Goal: Task Accomplishment & Management: Manage account settings

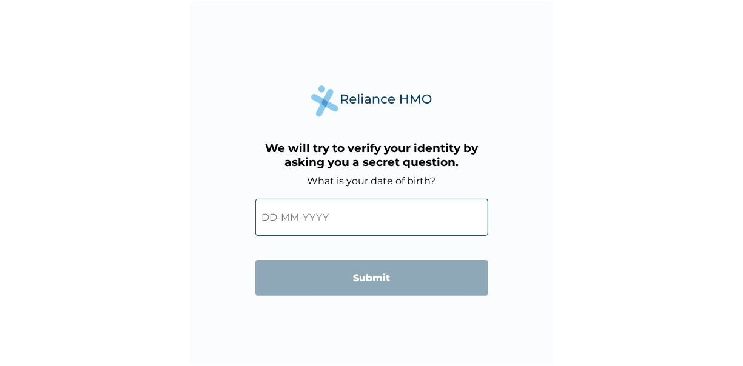
click at [271, 215] on input "text" at bounding box center [371, 217] width 233 height 37
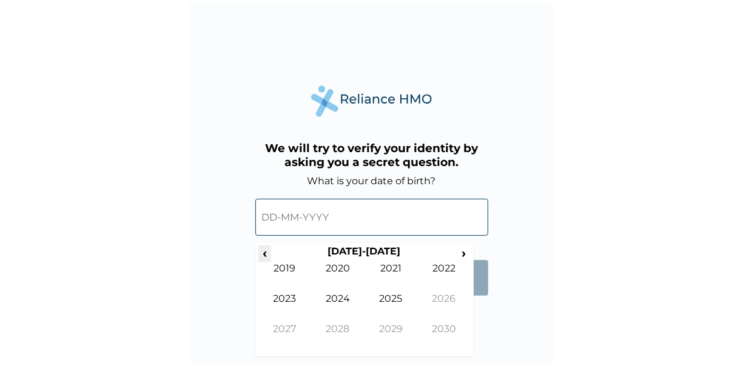
click at [259, 249] on span "‹" at bounding box center [264, 253] width 13 height 15
click at [265, 253] on span "‹" at bounding box center [264, 253] width 13 height 15
click at [264, 253] on span "‹" at bounding box center [264, 253] width 13 height 15
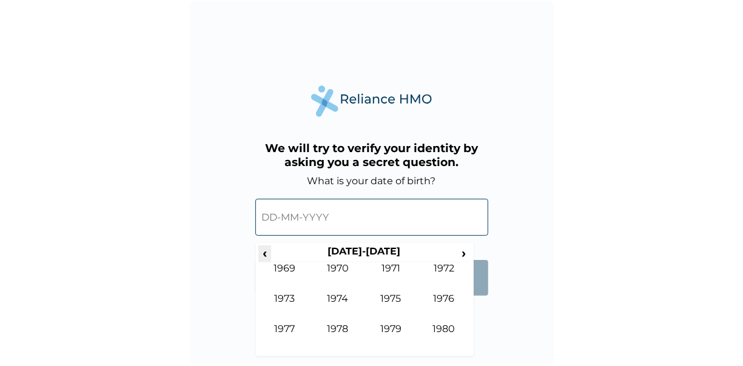
click at [264, 253] on span "‹" at bounding box center [264, 253] width 13 height 15
click at [467, 247] on span "›" at bounding box center [463, 253] width 13 height 15
click at [461, 251] on span "›" at bounding box center [463, 253] width 13 height 15
click at [277, 301] on td "1983" at bounding box center [284, 308] width 53 height 30
click at [392, 329] on td "Nov" at bounding box center [390, 338] width 53 height 30
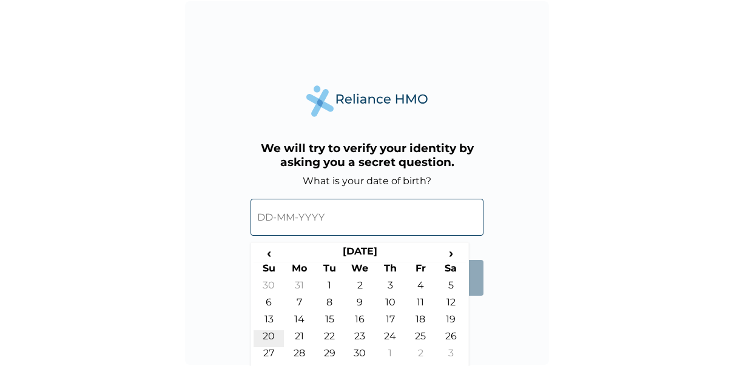
click at [270, 338] on td "20" at bounding box center [268, 338] width 30 height 17
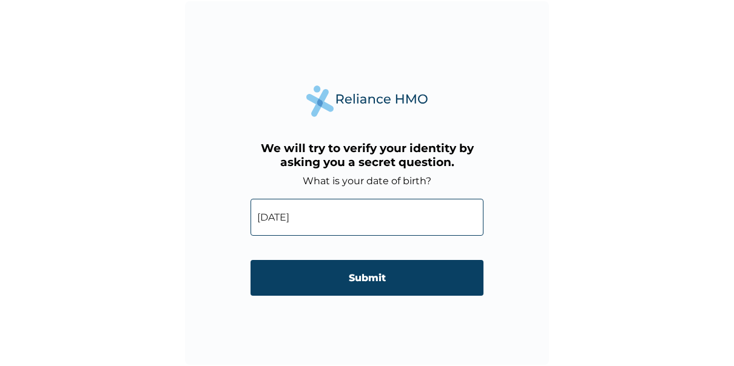
type input "[DATE]"
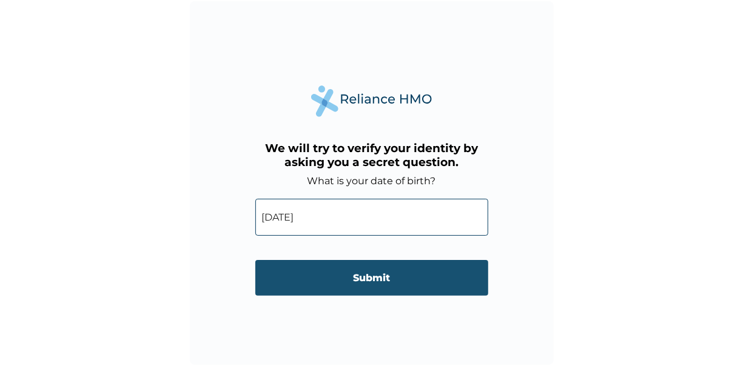
click at [339, 284] on input "Submit" at bounding box center [371, 278] width 233 height 36
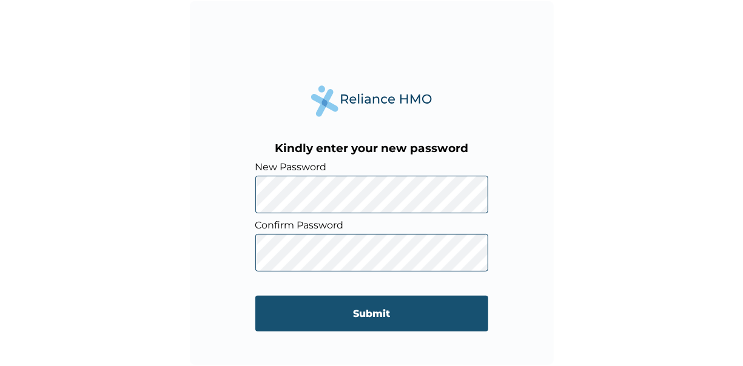
click at [367, 310] on input "Submit" at bounding box center [371, 314] width 233 height 36
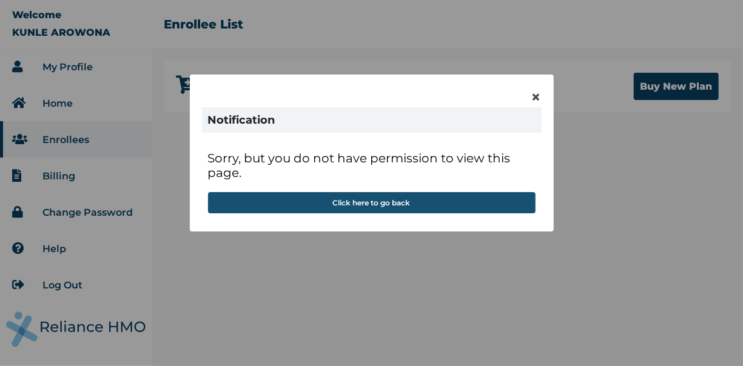
click at [387, 202] on button "Click here to go back" at bounding box center [371, 202] width 327 height 21
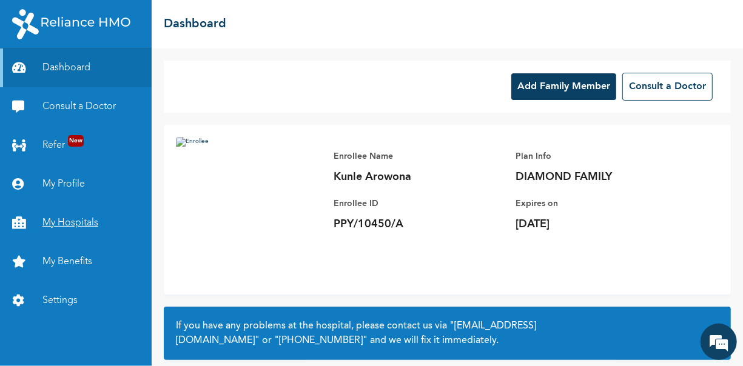
click at [65, 222] on link "My Hospitals" at bounding box center [76, 223] width 152 height 39
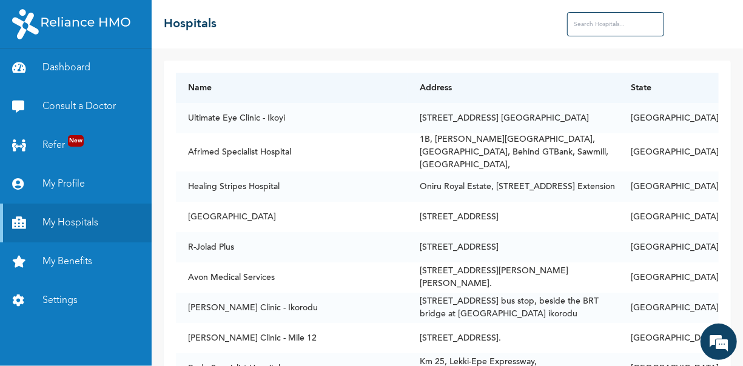
click at [583, 27] on input "text" at bounding box center [615, 24] width 97 height 24
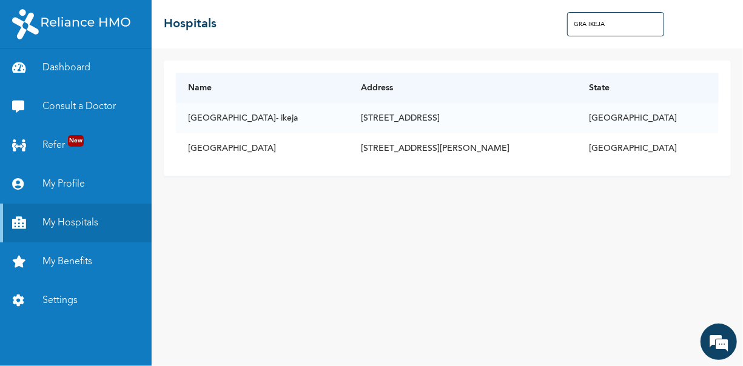
click at [586, 27] on input "GRA IKEJA" at bounding box center [615, 24] width 97 height 24
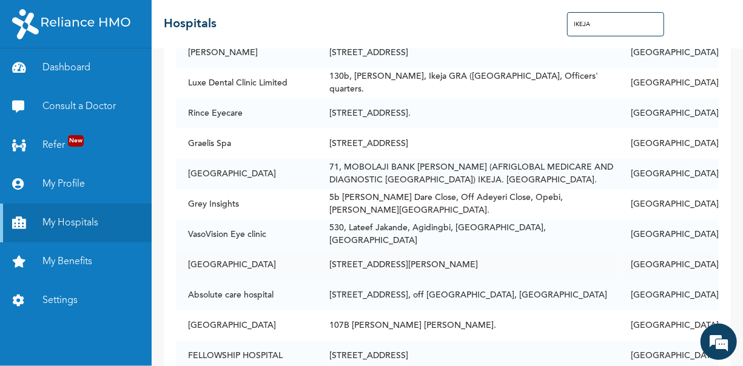
scroll to position [1940, 0]
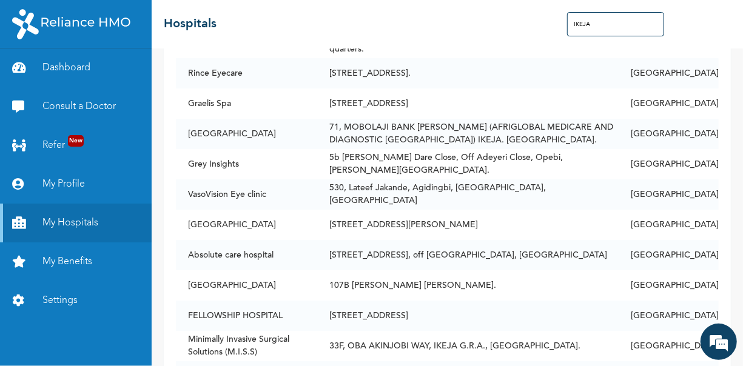
drag, startPoint x: 600, startPoint y: 27, endPoint x: 564, endPoint y: 28, distance: 35.8
click at [566, 28] on div "☰ Hospitals IKEJA" at bounding box center [447, 24] width 591 height 49
type input "D"
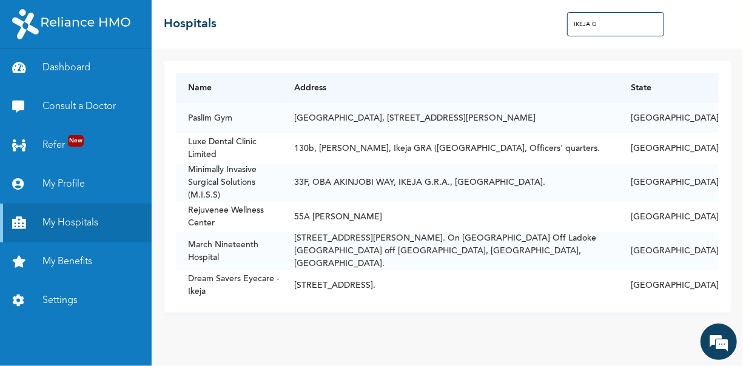
scroll to position [0, 0]
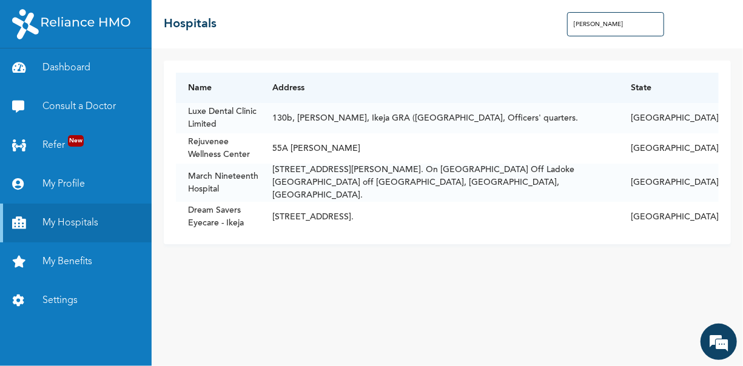
drag, startPoint x: 618, startPoint y: 19, endPoint x: 552, endPoint y: 38, distance: 68.0
click at [552, 36] on div "☰ Hospitals IKEJA GRA" at bounding box center [447, 24] width 591 height 49
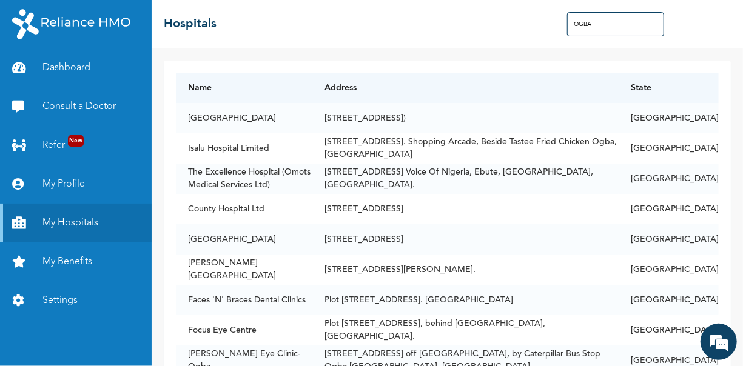
drag, startPoint x: 604, startPoint y: 21, endPoint x: 566, endPoint y: 28, distance: 39.5
click at [566, 28] on div "☰ Hospitals OGBA" at bounding box center [447, 24] width 591 height 49
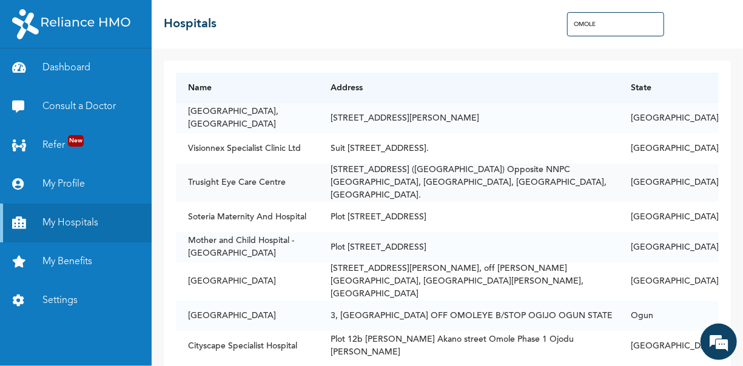
scroll to position [13, 0]
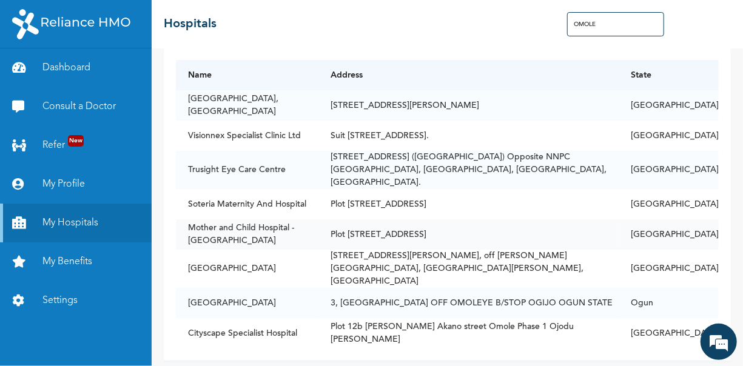
type input "OMOLE"
click at [346, 231] on td "Plot 2 Omole Layout, Ogunnusi Road, Omole Phase 1" at bounding box center [468, 234] width 300 height 30
click at [255, 221] on td "Mother and Child Hospital - Omole" at bounding box center [247, 234] width 142 height 30
click at [240, 219] on td "Mother and Child Hospital - Omole" at bounding box center [247, 234] width 142 height 30
click at [375, 224] on td "Plot 2 Omole Layout, Ogunnusi Road, Omole Phase 1" at bounding box center [468, 234] width 300 height 30
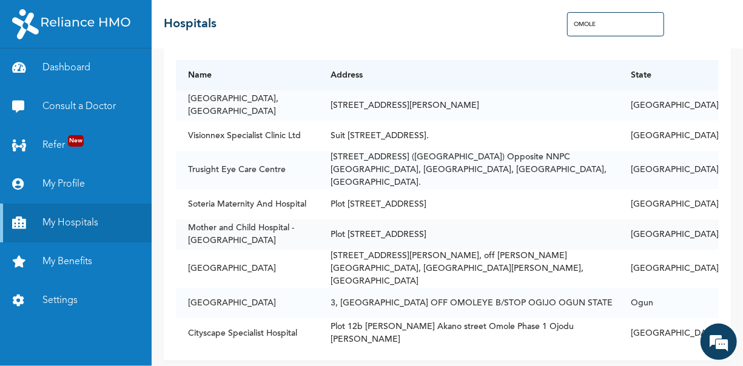
click at [230, 219] on td "Mother and Child Hospital - Omole" at bounding box center [247, 234] width 142 height 30
click at [229, 224] on td "Mother and Child Hospital - Omole" at bounding box center [247, 234] width 142 height 30
drag, startPoint x: 229, startPoint y: 224, endPoint x: 189, endPoint y: 213, distance: 41.9
click at [189, 219] on td "Mother and Child Hospital - Omole" at bounding box center [247, 234] width 142 height 30
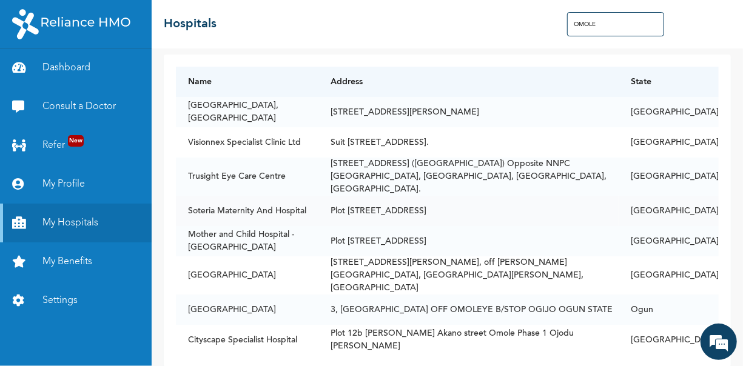
scroll to position [0, 0]
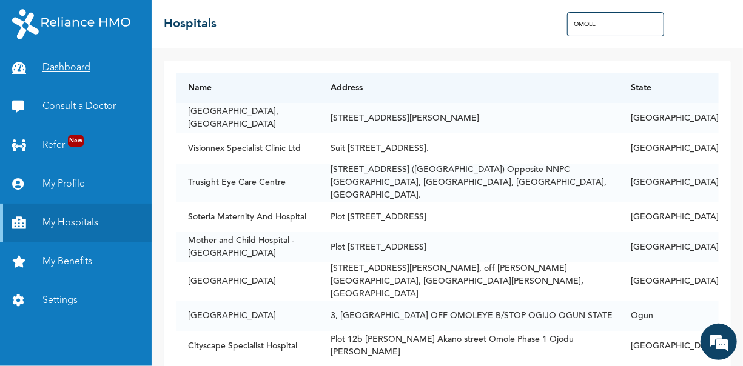
click at [74, 61] on link "Dashboard" at bounding box center [76, 68] width 152 height 39
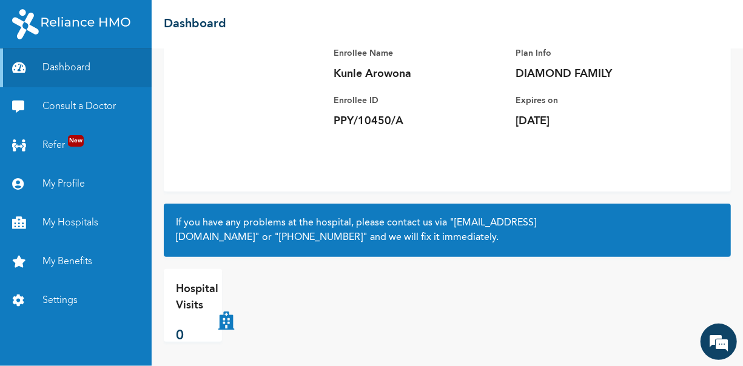
scroll to position [103, 0]
click at [39, 67] on link "Dashboard" at bounding box center [76, 68] width 152 height 39
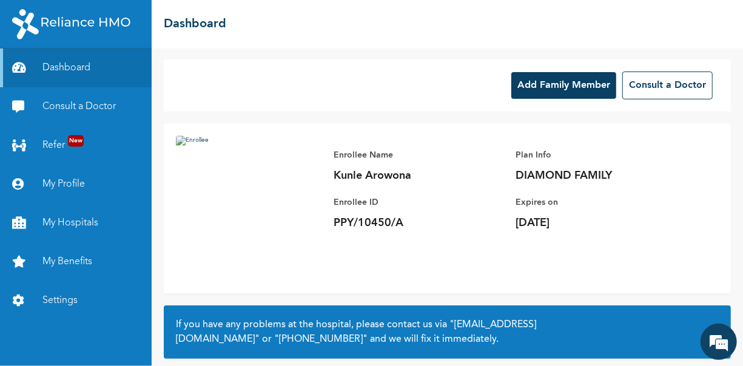
scroll to position [0, 0]
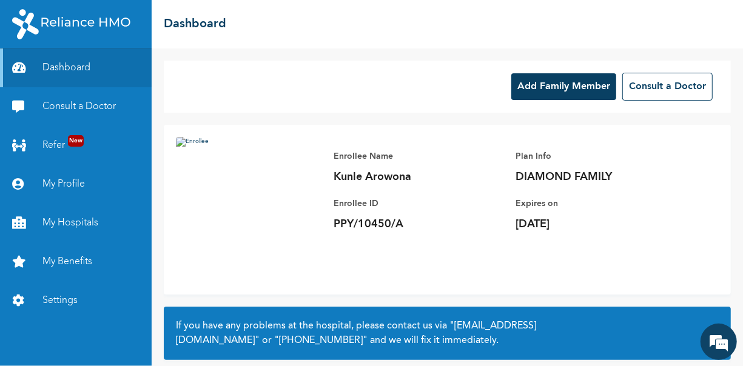
click at [546, 78] on button "Add Family Member" at bounding box center [563, 86] width 105 height 27
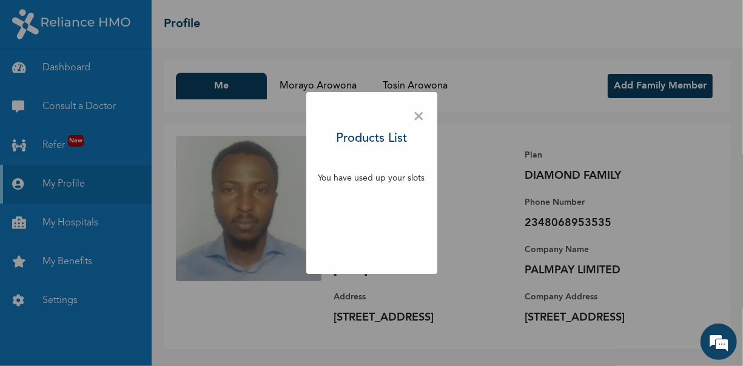
click at [420, 114] on span "×" at bounding box center [419, 116] width 12 height 25
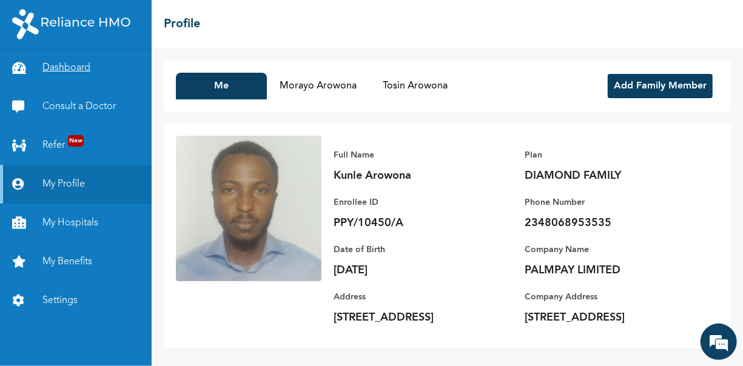
click at [73, 63] on link "Dashboard" at bounding box center [76, 68] width 152 height 39
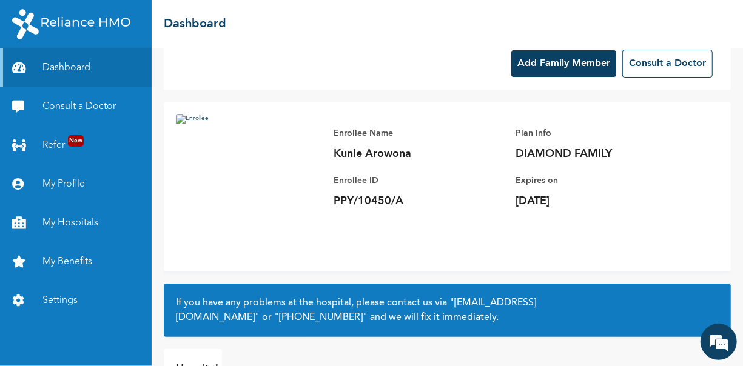
scroll to position [103, 0]
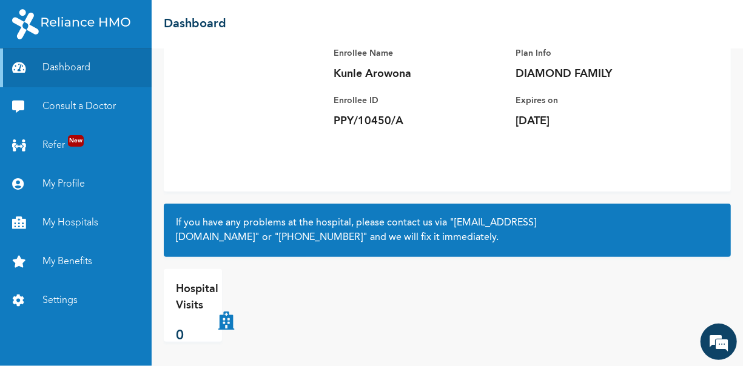
click at [185, 292] on p "Hospital Visits" at bounding box center [197, 297] width 42 height 33
click at [59, 221] on link "My Hospitals" at bounding box center [76, 223] width 152 height 39
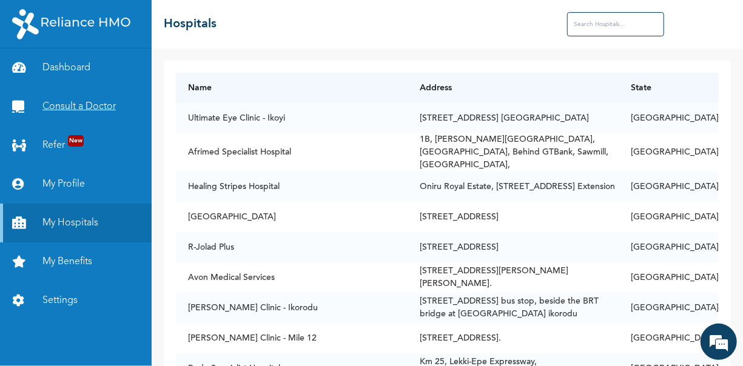
click at [61, 102] on link "Consult a Doctor" at bounding box center [76, 106] width 152 height 39
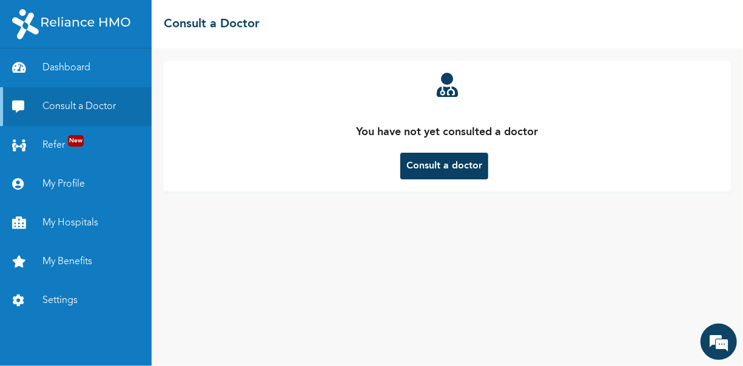
click at [443, 163] on button "Consult a doctor" at bounding box center [444, 166] width 88 height 27
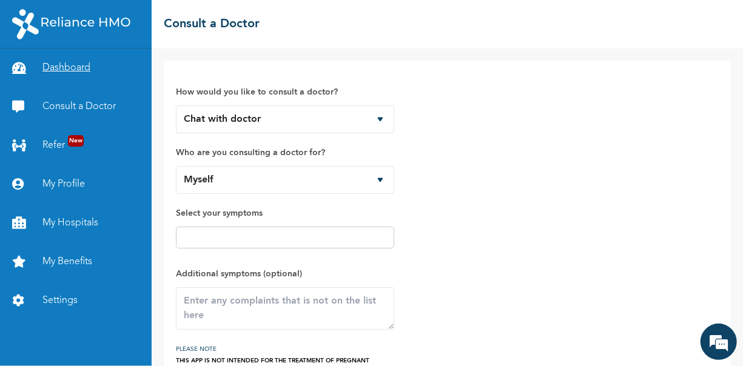
click at [72, 65] on link "Dashboard" at bounding box center [76, 68] width 152 height 39
click at [64, 219] on link "My Hospitals" at bounding box center [76, 223] width 152 height 39
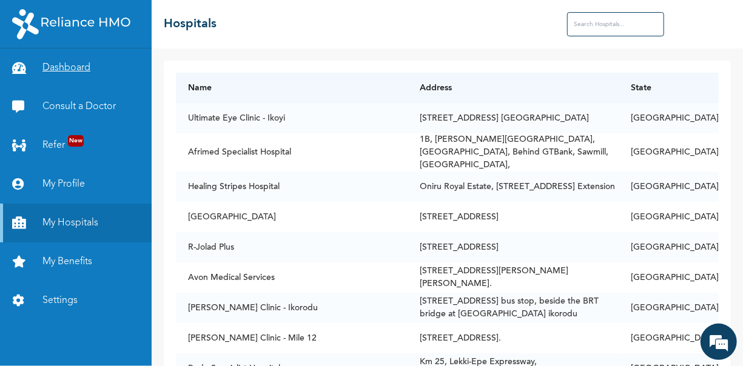
click at [70, 67] on link "Dashboard" at bounding box center [76, 68] width 152 height 39
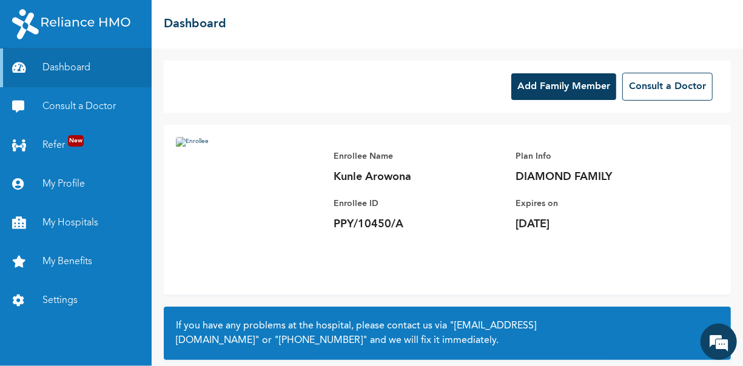
click at [82, 19] on img at bounding box center [71, 24] width 118 height 30
click at [69, 19] on img at bounding box center [71, 24] width 118 height 30
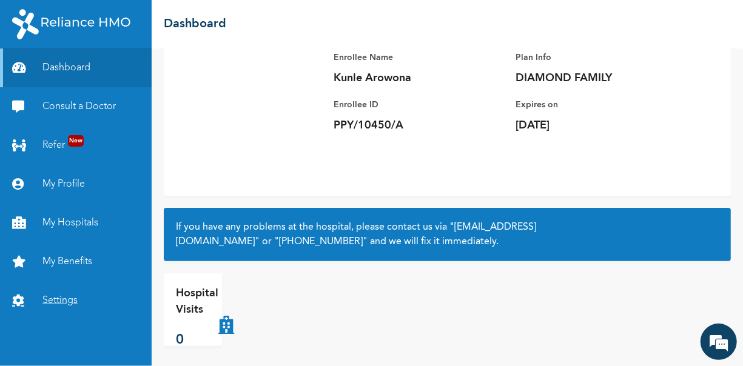
scroll to position [103, 0]
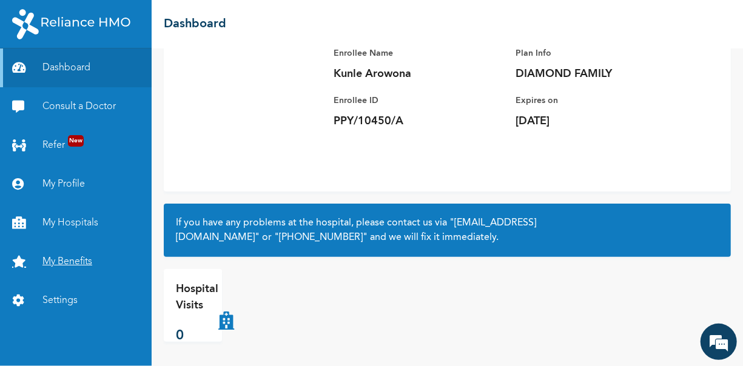
click at [62, 259] on link "My Benefits" at bounding box center [76, 262] width 152 height 39
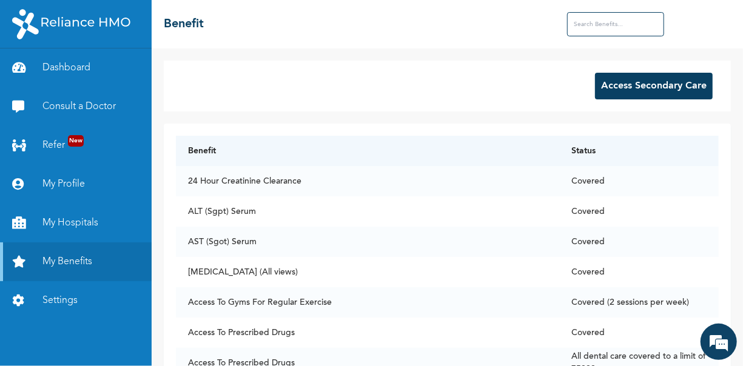
click at [640, 81] on button "Access Secondary Care" at bounding box center [654, 86] width 118 height 27
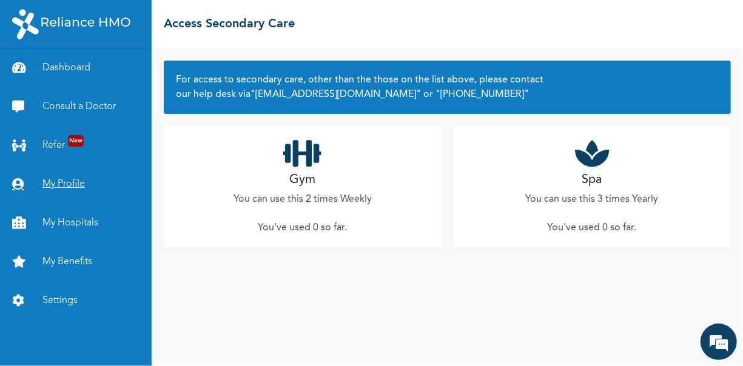
click at [61, 182] on link "My Profile" at bounding box center [76, 184] width 152 height 39
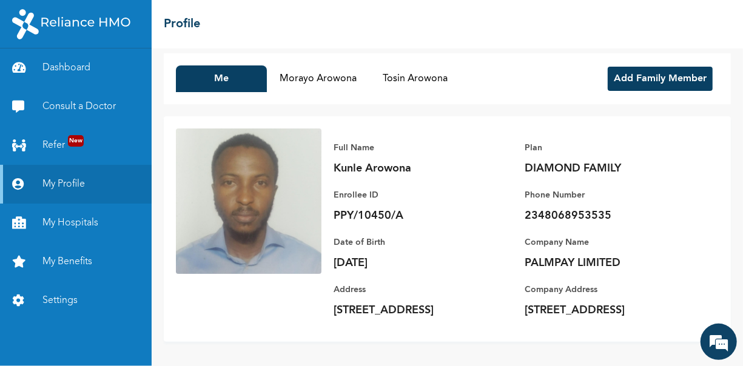
scroll to position [22, 0]
click at [47, 182] on link "My Profile" at bounding box center [76, 184] width 152 height 39
click at [47, 218] on link "My Hospitals" at bounding box center [76, 223] width 152 height 39
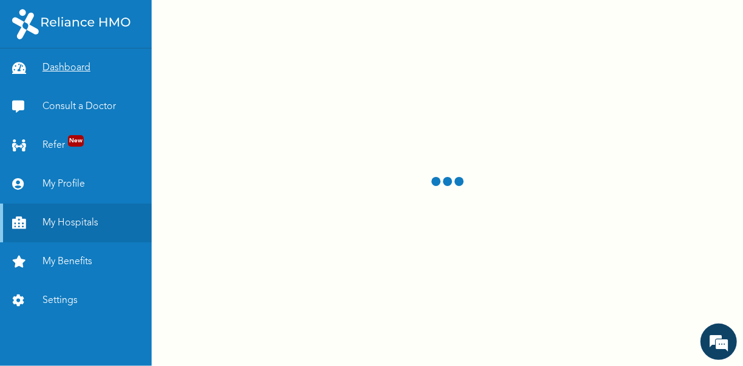
click at [30, 69] on link "Dashboard" at bounding box center [76, 68] width 152 height 39
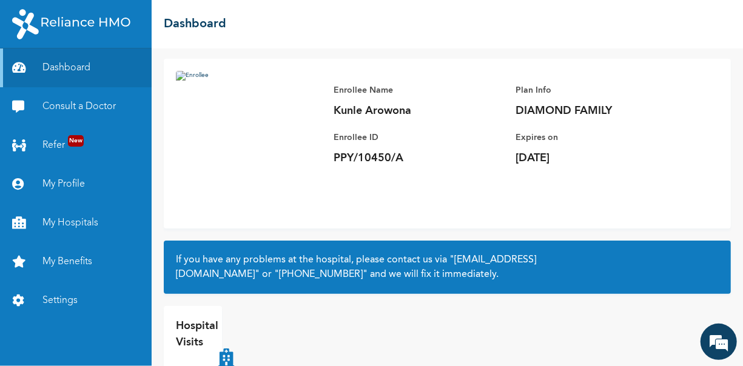
scroll to position [103, 0]
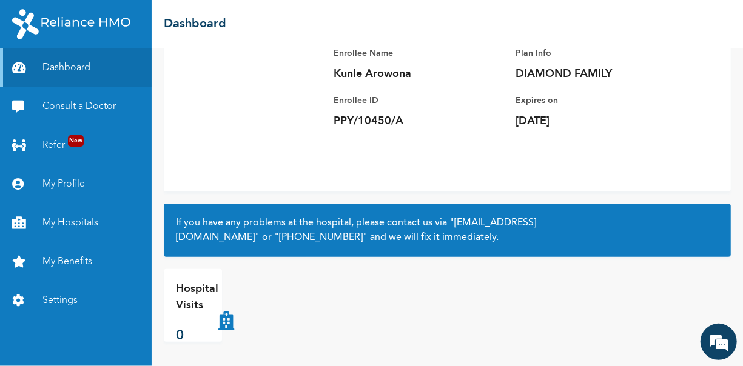
click at [156, 58] on div "Add Family Member Consult a Doctor Enrollee Name Kunle Arowona Enrollee ID PPY/…" at bounding box center [447, 208] width 591 height 318
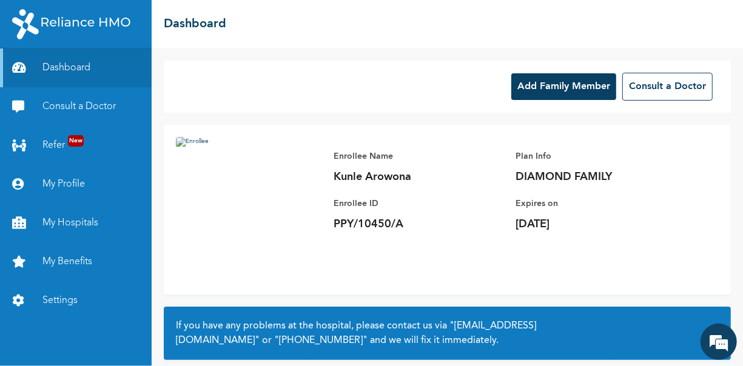
scroll to position [0, 0]
click at [48, 103] on link "Consult a Doctor" at bounding box center [76, 106] width 152 height 39
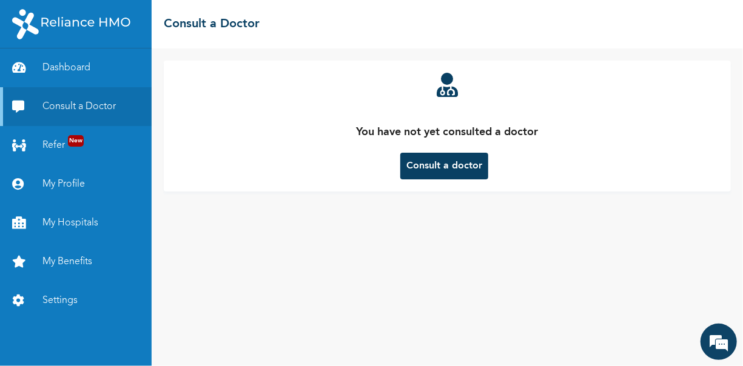
click at [455, 163] on button "Consult a doctor" at bounding box center [444, 166] width 88 height 27
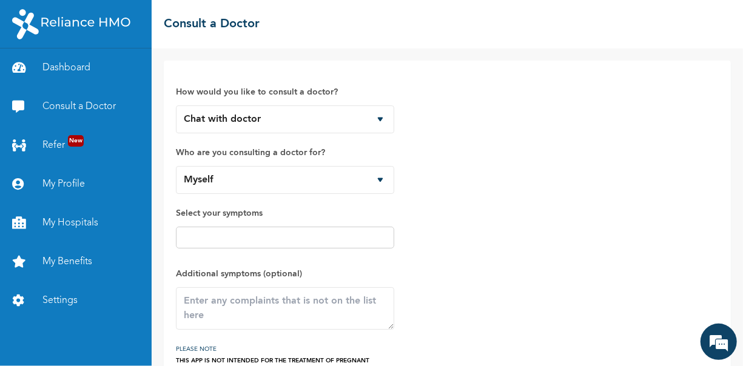
click at [303, 32] on div "☰ Consult a Doctor" at bounding box center [447, 24] width 591 height 49
click at [436, 153] on div "How would you like to consult a doctor? Chat with doctor Phone Call Who are you…" at bounding box center [447, 223] width 543 height 301
click at [79, 64] on link "Dashboard" at bounding box center [76, 68] width 152 height 39
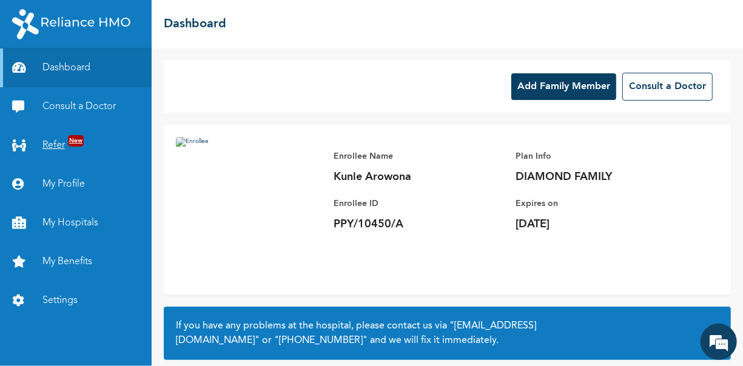
click at [60, 131] on link "Refer New" at bounding box center [76, 145] width 152 height 39
